Goal: Check status

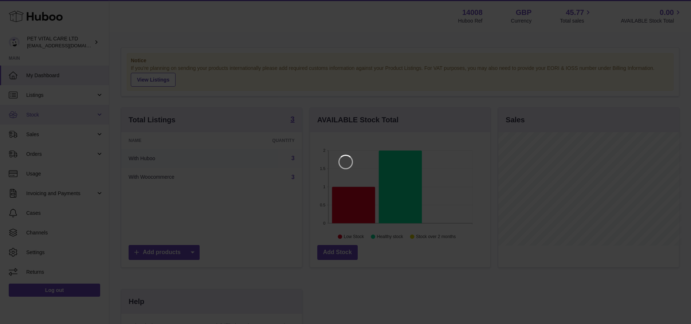
scroll to position [114, 183]
click at [678, 4] on icon "Close" at bounding box center [680, 7] width 6 height 6
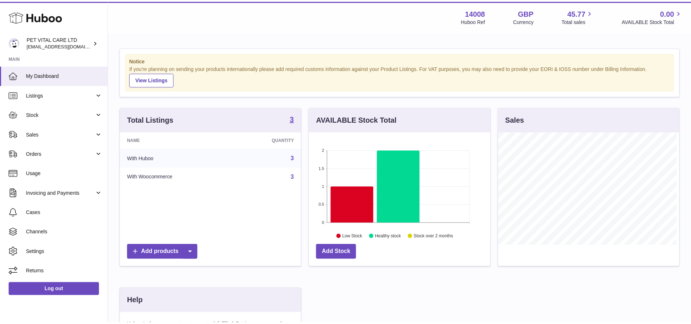
scroll to position [363957, 363890]
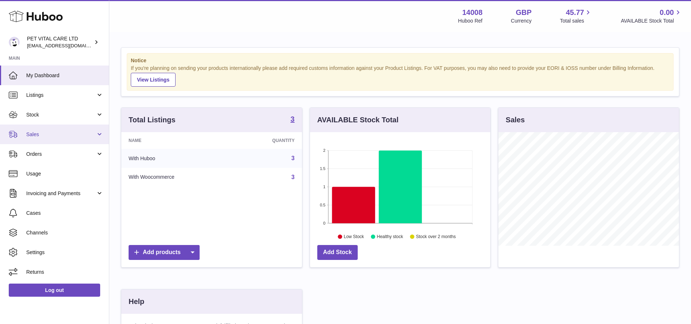
click at [46, 131] on span "Sales" at bounding box center [61, 134] width 70 height 7
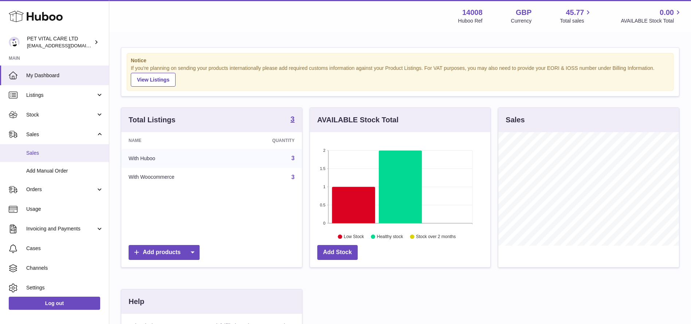
click at [45, 148] on link "Sales" at bounding box center [54, 153] width 109 height 18
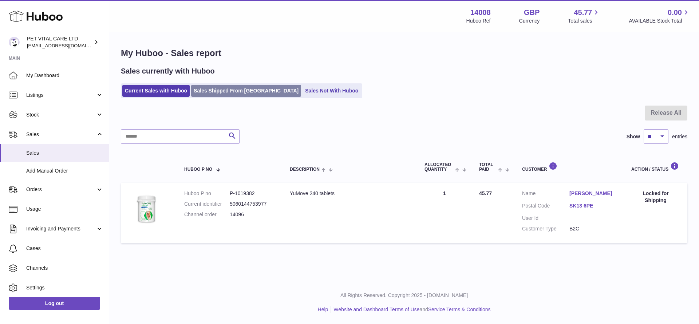
click at [203, 86] on link "Sales Shipped From [GEOGRAPHIC_DATA]" at bounding box center [246, 91] width 110 height 12
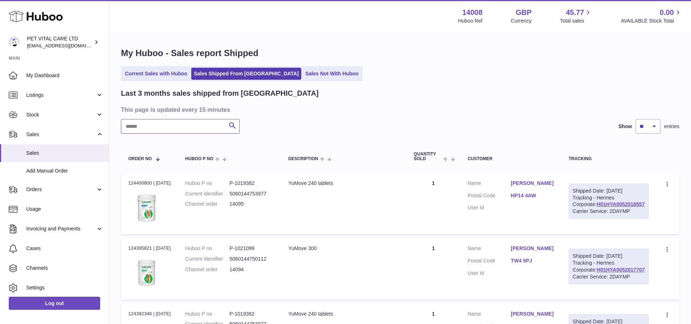
click at [192, 129] on input "text" at bounding box center [180, 126] width 119 height 15
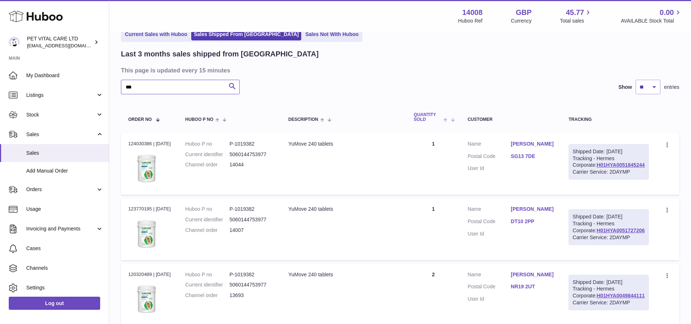
scroll to position [109, 0]
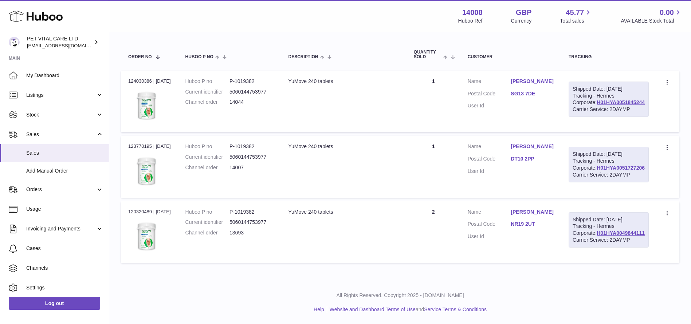
type input "***"
click at [603, 171] on link "H01HYA0051727206" at bounding box center [620, 168] width 48 height 6
click at [537, 162] on link "DT10 2PP" at bounding box center [531, 158] width 43 height 7
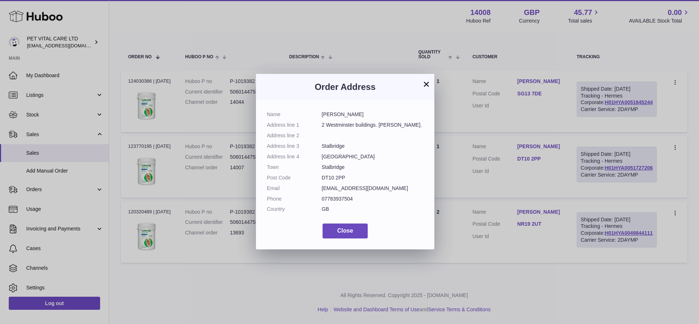
drag, startPoint x: 344, startPoint y: 180, endPoint x: 346, endPoint y: 177, distance: 3.9
click at [318, 179] on dl "Name [PERSON_NAME] Address line 1 2 Westminster buildings. [PERSON_NAME]. Addre…" at bounding box center [345, 163] width 157 height 105
drag, startPoint x: 346, startPoint y: 177, endPoint x: 325, endPoint y: 177, distance: 20.8
click at [325, 177] on dd "DT10 2PP" at bounding box center [373, 177] width 102 height 7
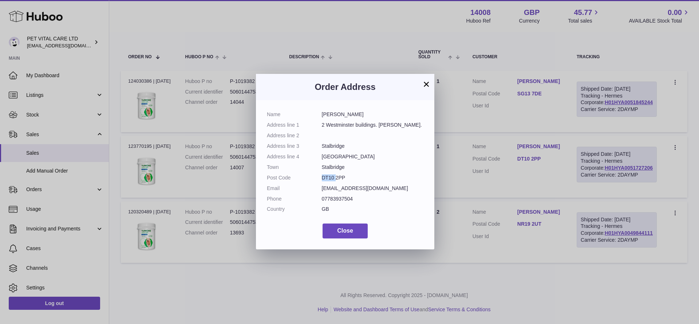
click at [326, 177] on dd "DT10 2PP" at bounding box center [373, 177] width 102 height 7
click at [325, 177] on dd "DT10 2PP" at bounding box center [373, 177] width 102 height 7
drag, startPoint x: 323, startPoint y: 177, endPoint x: 358, endPoint y: 177, distance: 35.7
click at [358, 177] on dd "DT10 2PP" at bounding box center [373, 177] width 102 height 7
copy dd "DT10 2PP"
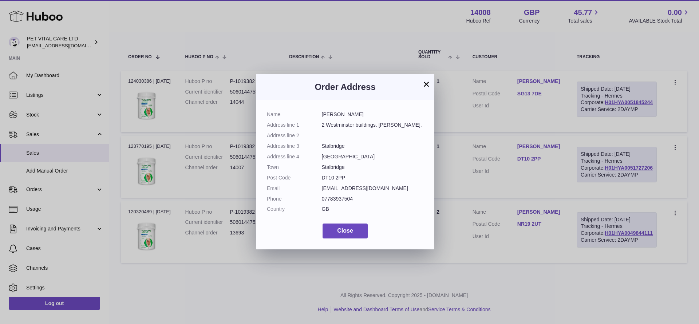
click at [423, 82] on button "×" at bounding box center [426, 84] width 9 height 9
